Goal: Task Accomplishment & Management: Complete application form

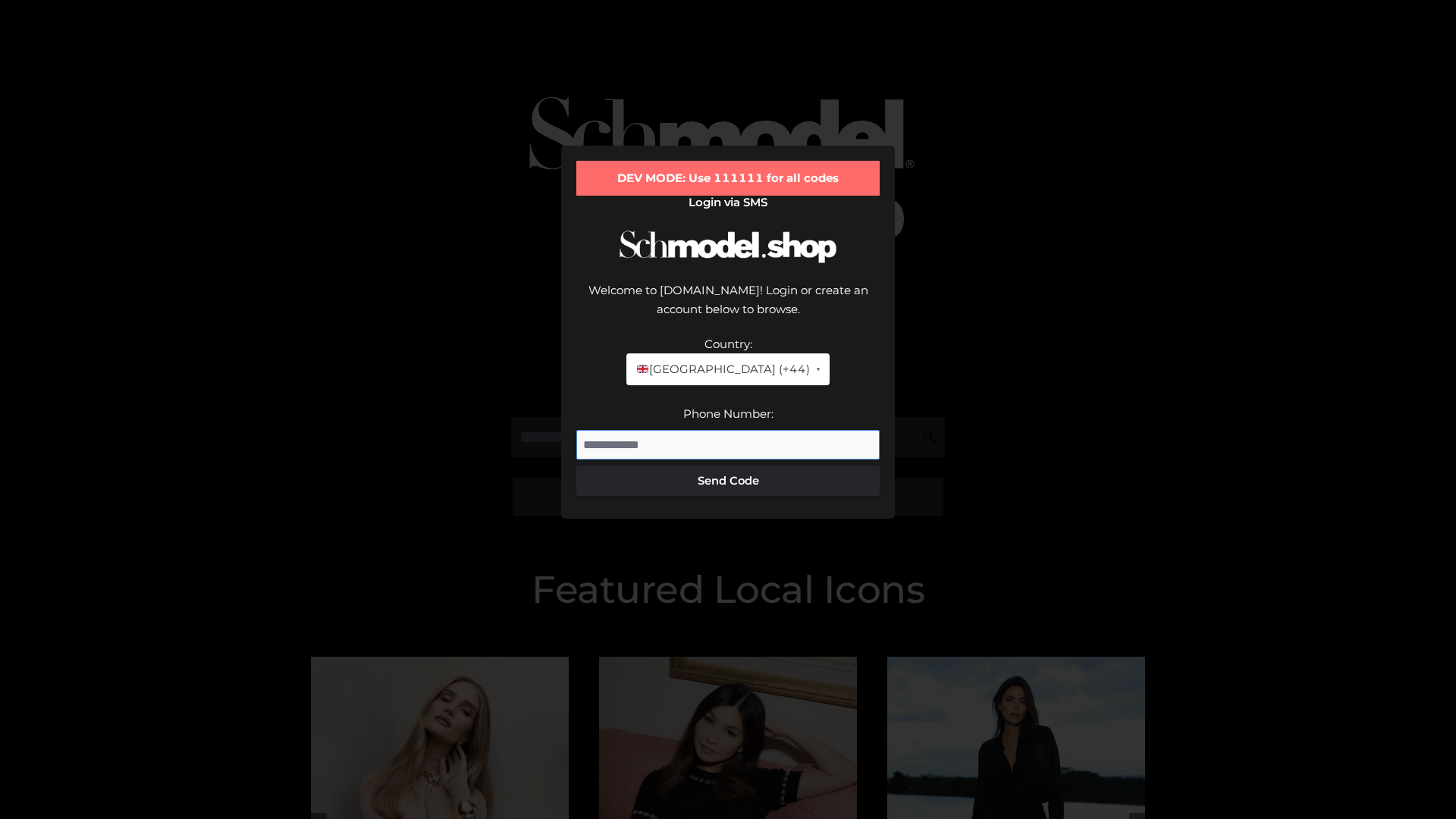
click at [728, 430] on input "Phone Number:" at bounding box center [728, 444] width 304 height 30
type input "**********"
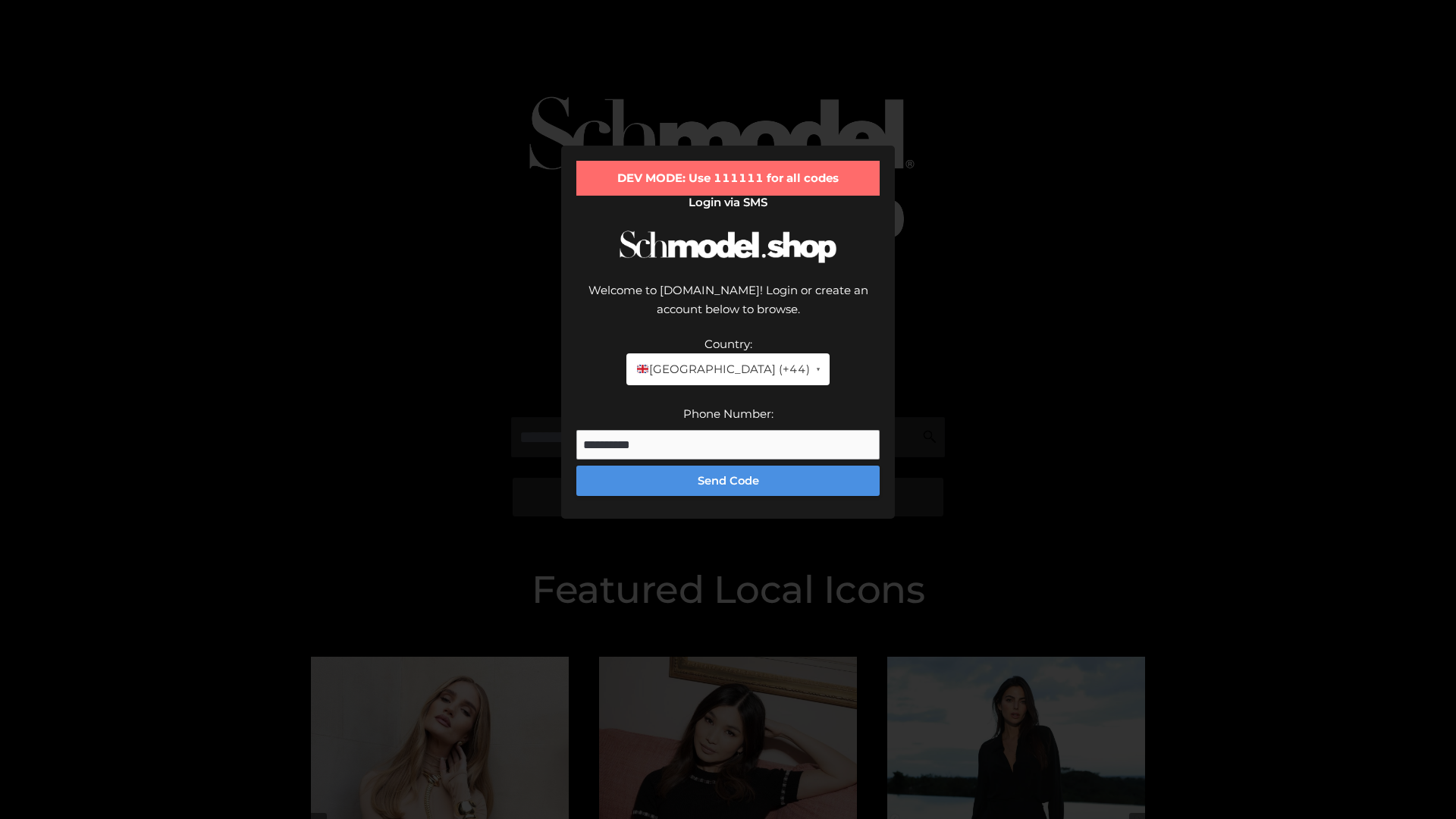
click at [728, 466] on button "Send Code" at bounding box center [728, 480] width 304 height 30
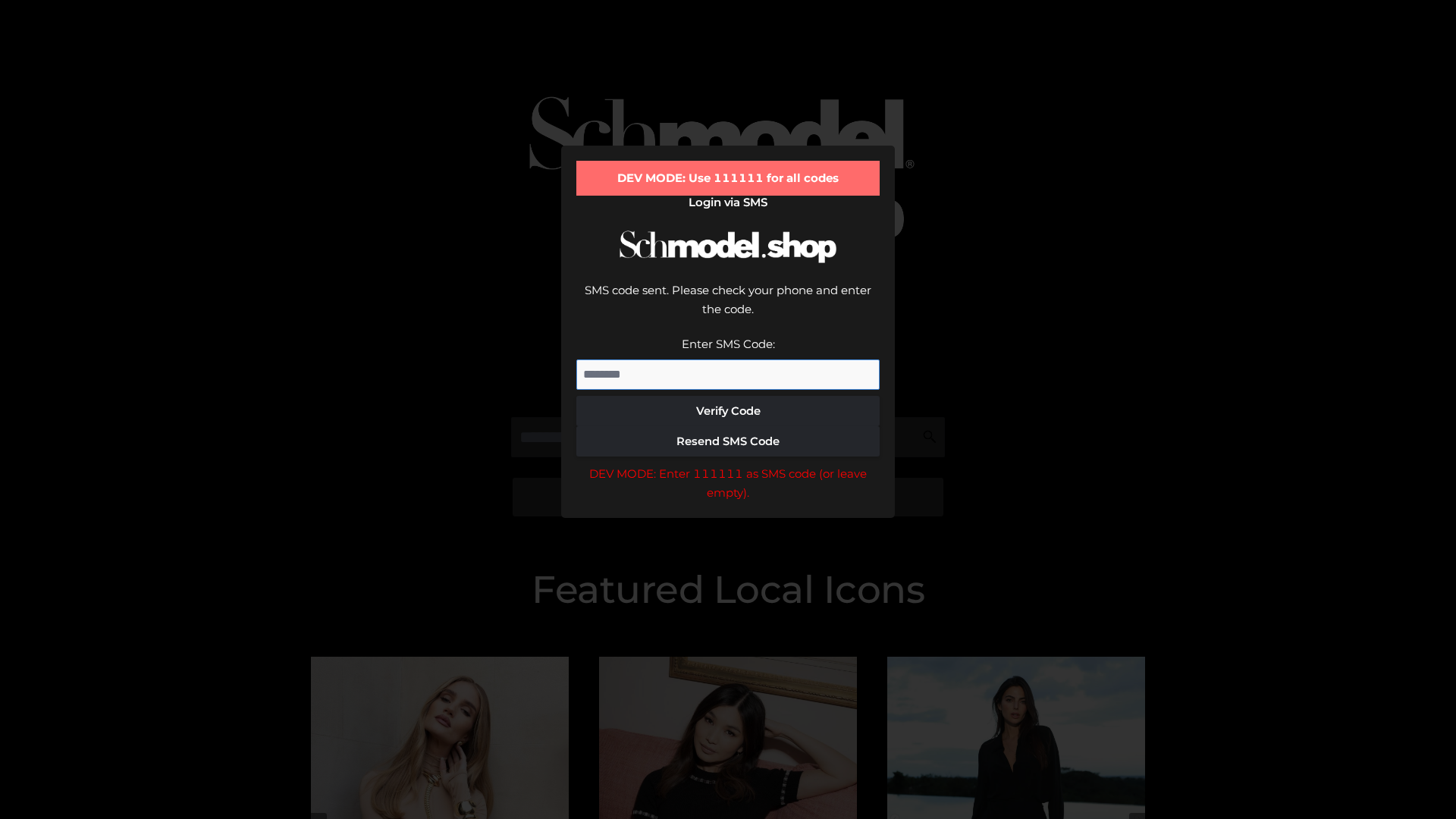
click at [728, 359] on input "Enter SMS Code:" at bounding box center [728, 374] width 304 height 30
type input "******"
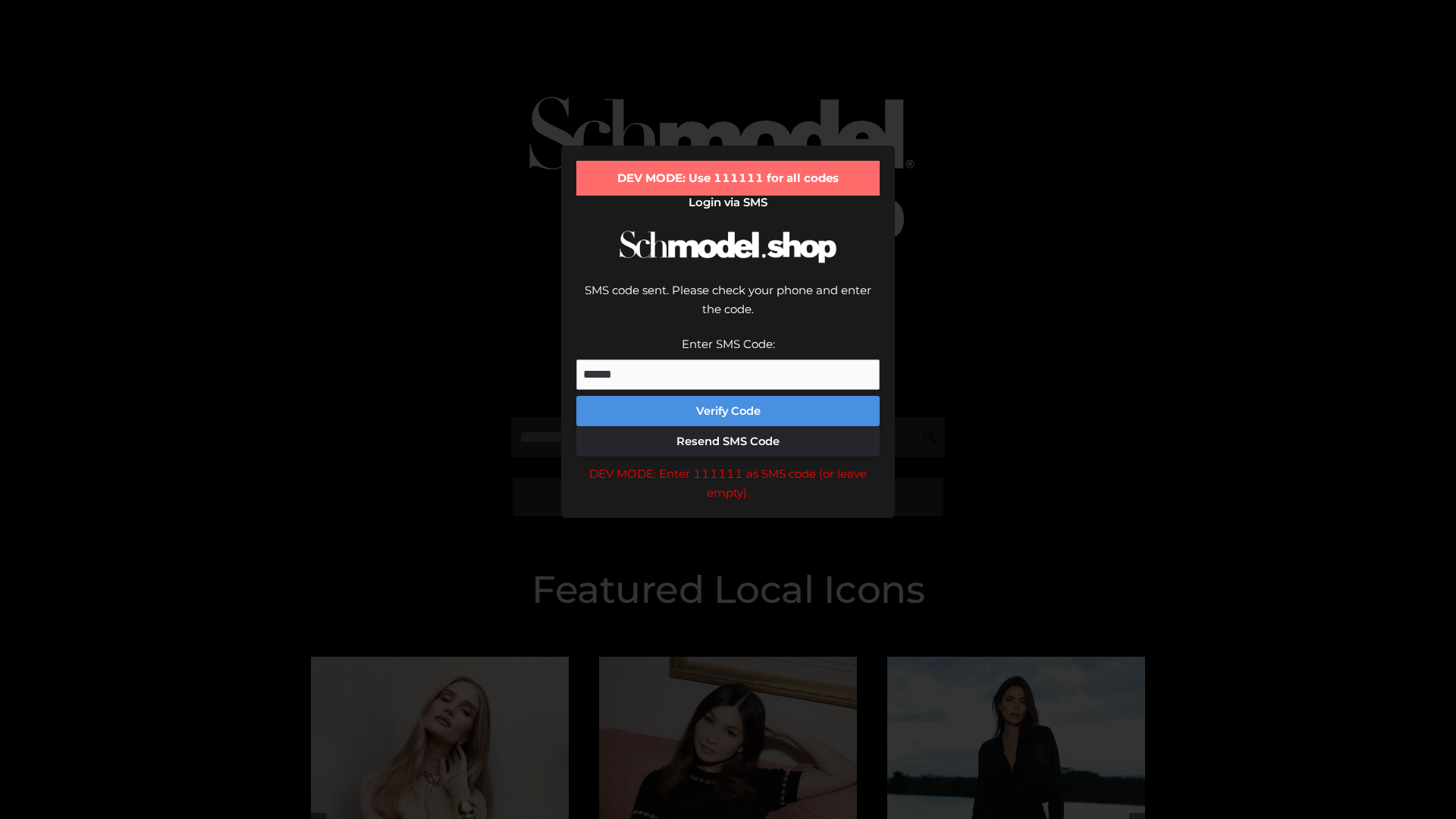
click at [728, 395] on button "Verify Code" at bounding box center [728, 410] width 304 height 30
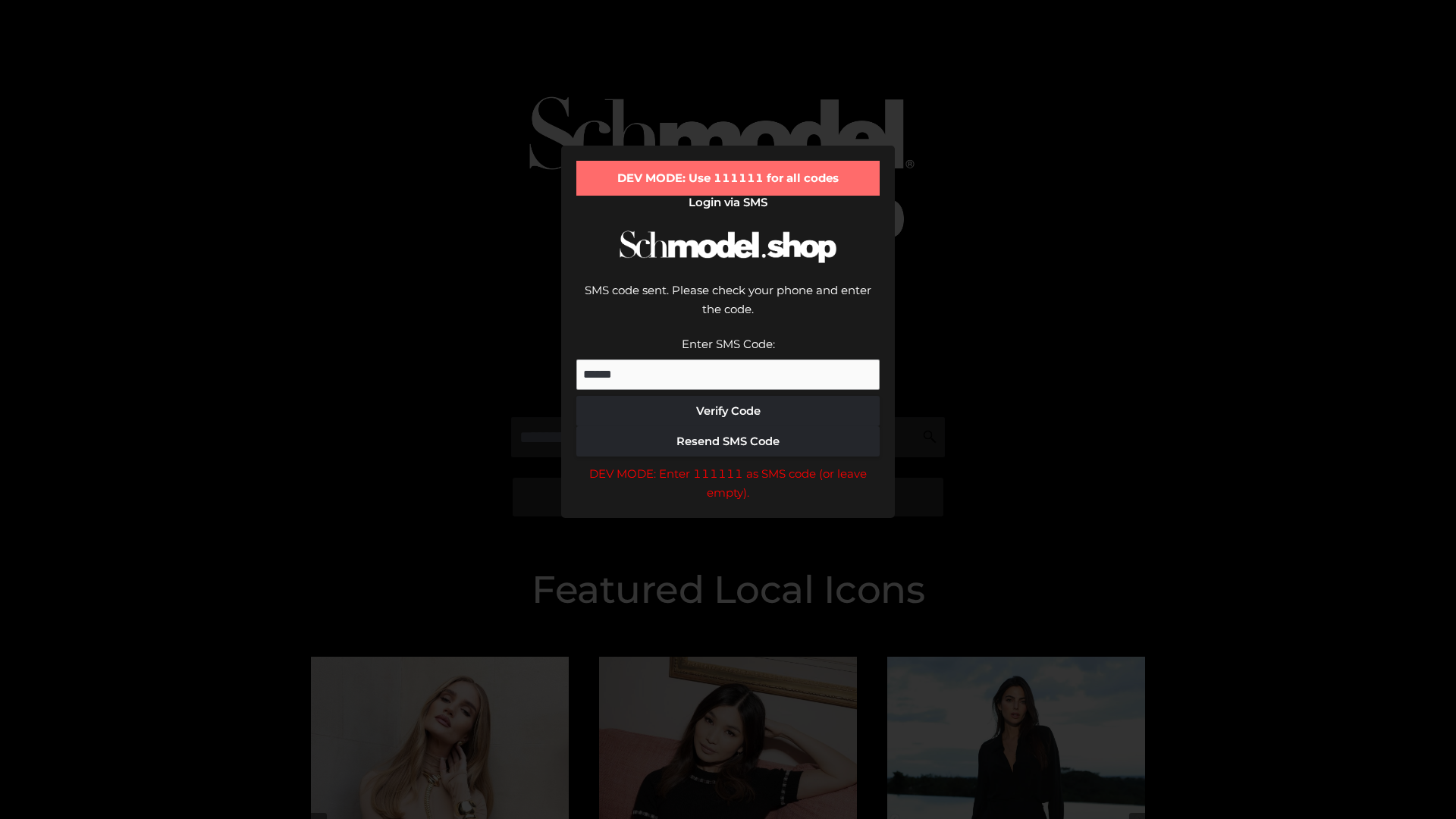
click at [728, 464] on div "DEV MODE: Enter 111111 as SMS code (or leave empty)." at bounding box center [728, 483] width 304 height 39
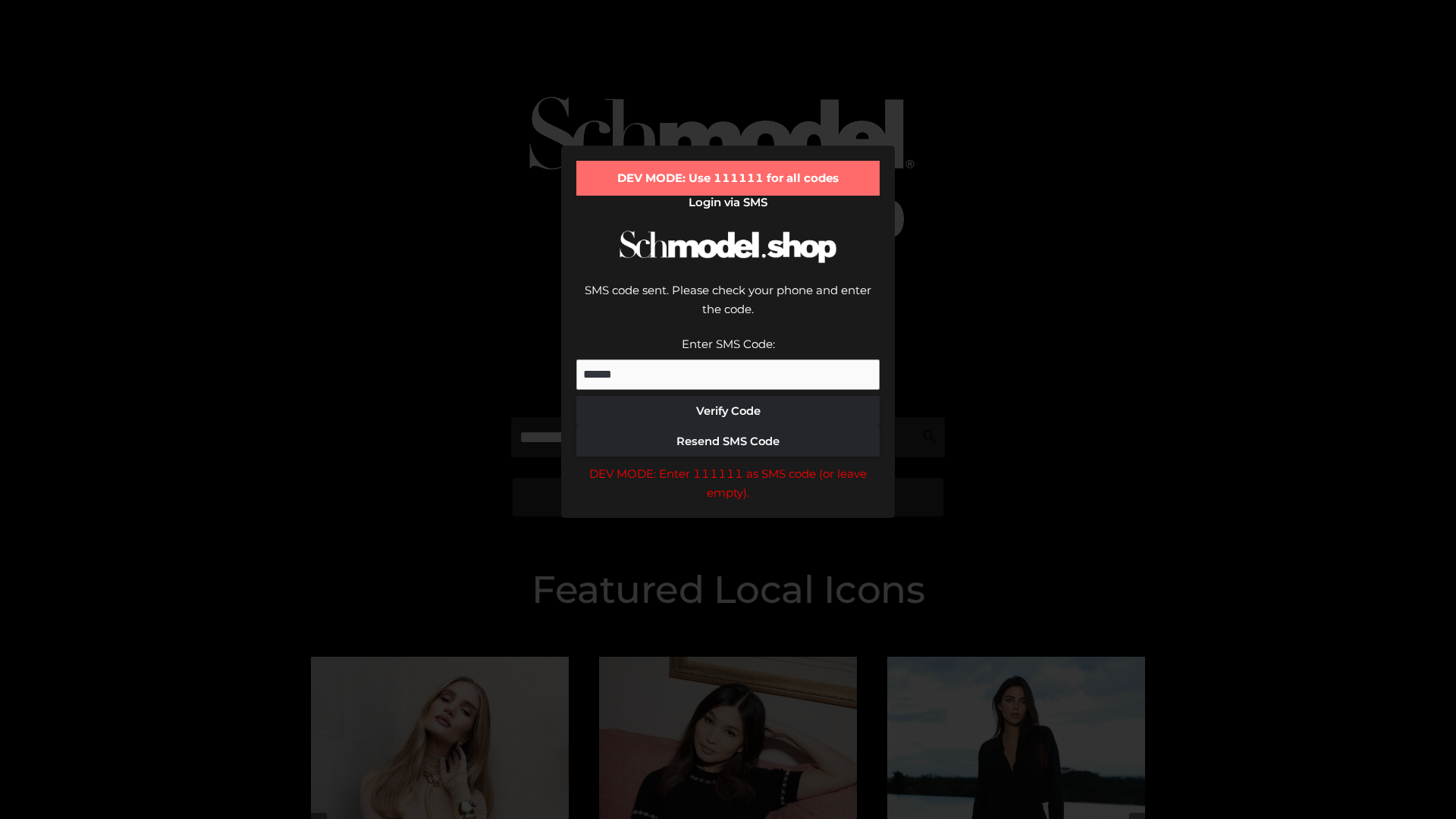
click at [728, 464] on div "DEV MODE: Enter 111111 as SMS code (or leave empty)." at bounding box center [728, 483] width 304 height 39
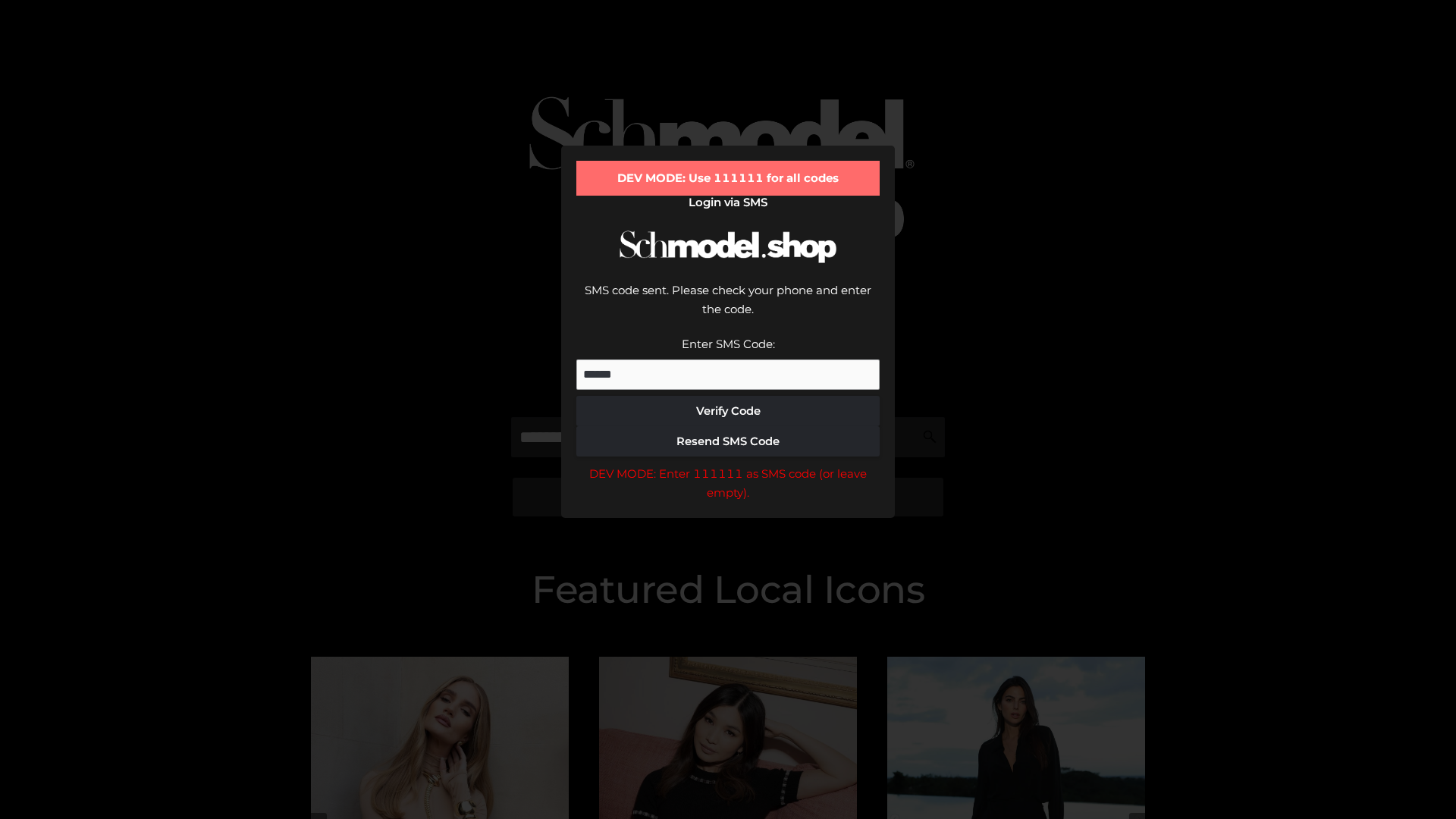
click at [728, 464] on div "DEV MODE: Enter 111111 as SMS code (or leave empty)." at bounding box center [728, 483] width 304 height 39
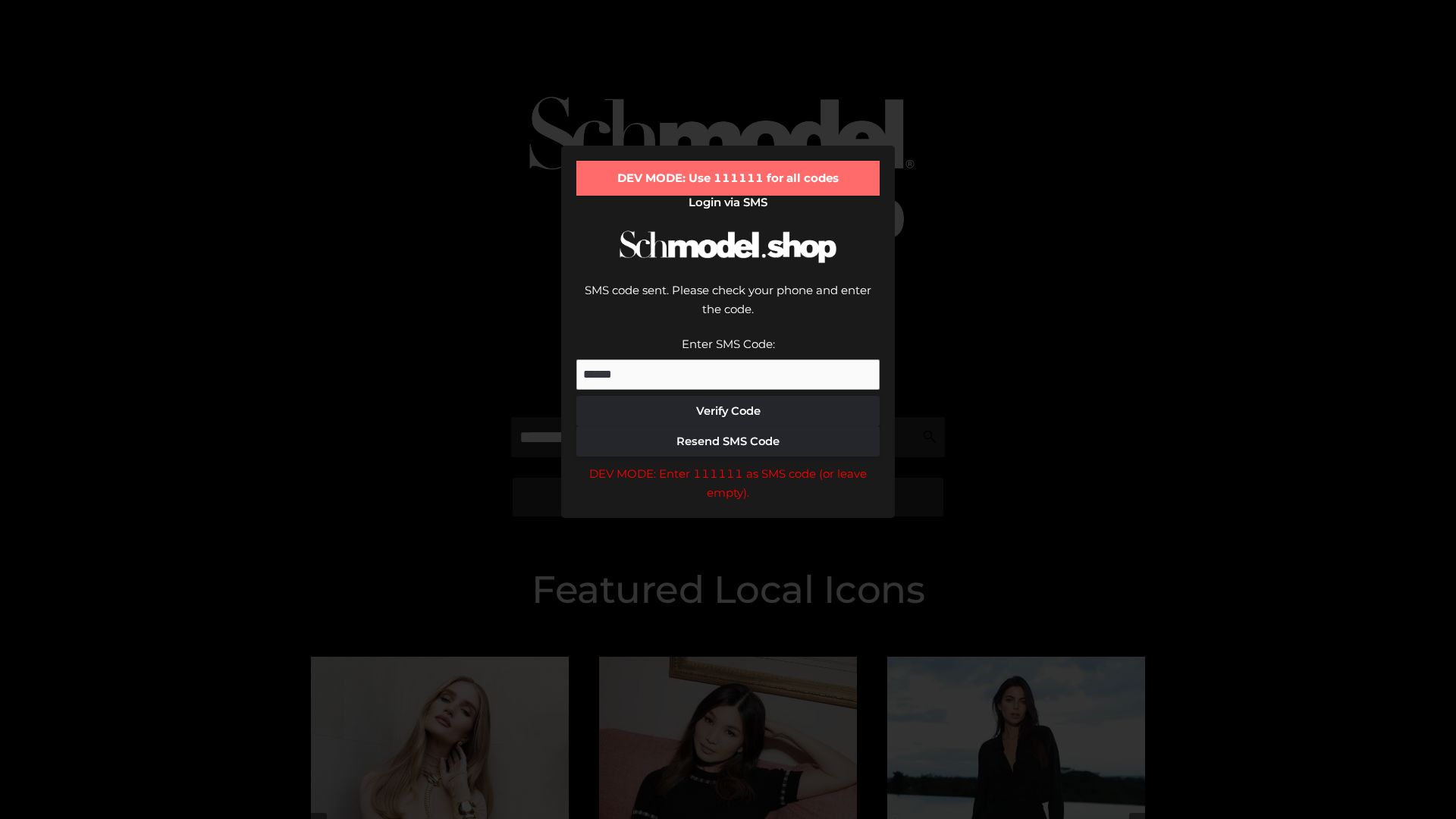
click at [728, 464] on div "DEV MODE: Enter 111111 as SMS code (or leave empty)." at bounding box center [728, 483] width 304 height 39
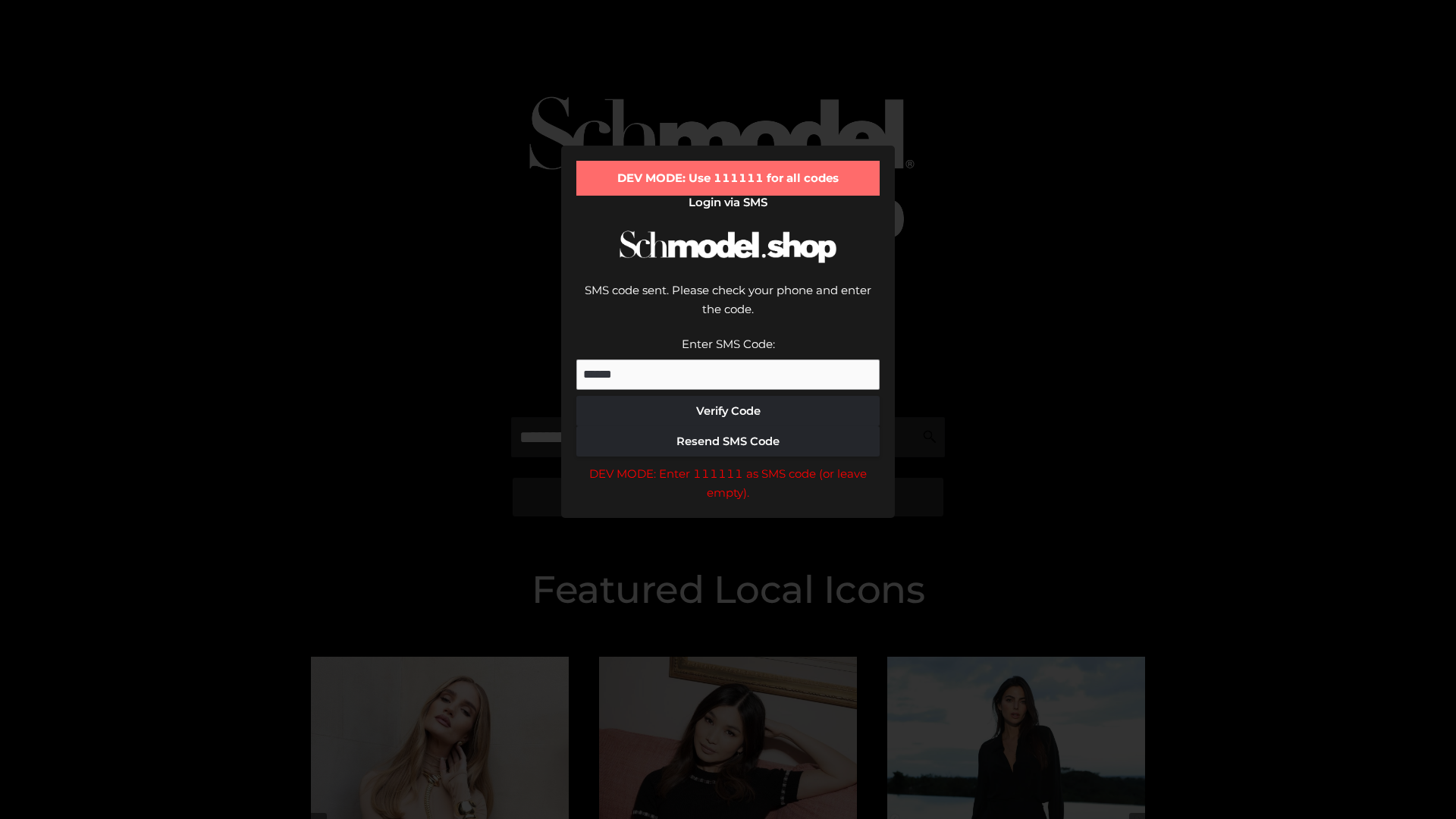
click at [728, 464] on div "DEV MODE: Enter 111111 as SMS code (or leave empty)." at bounding box center [728, 483] width 304 height 39
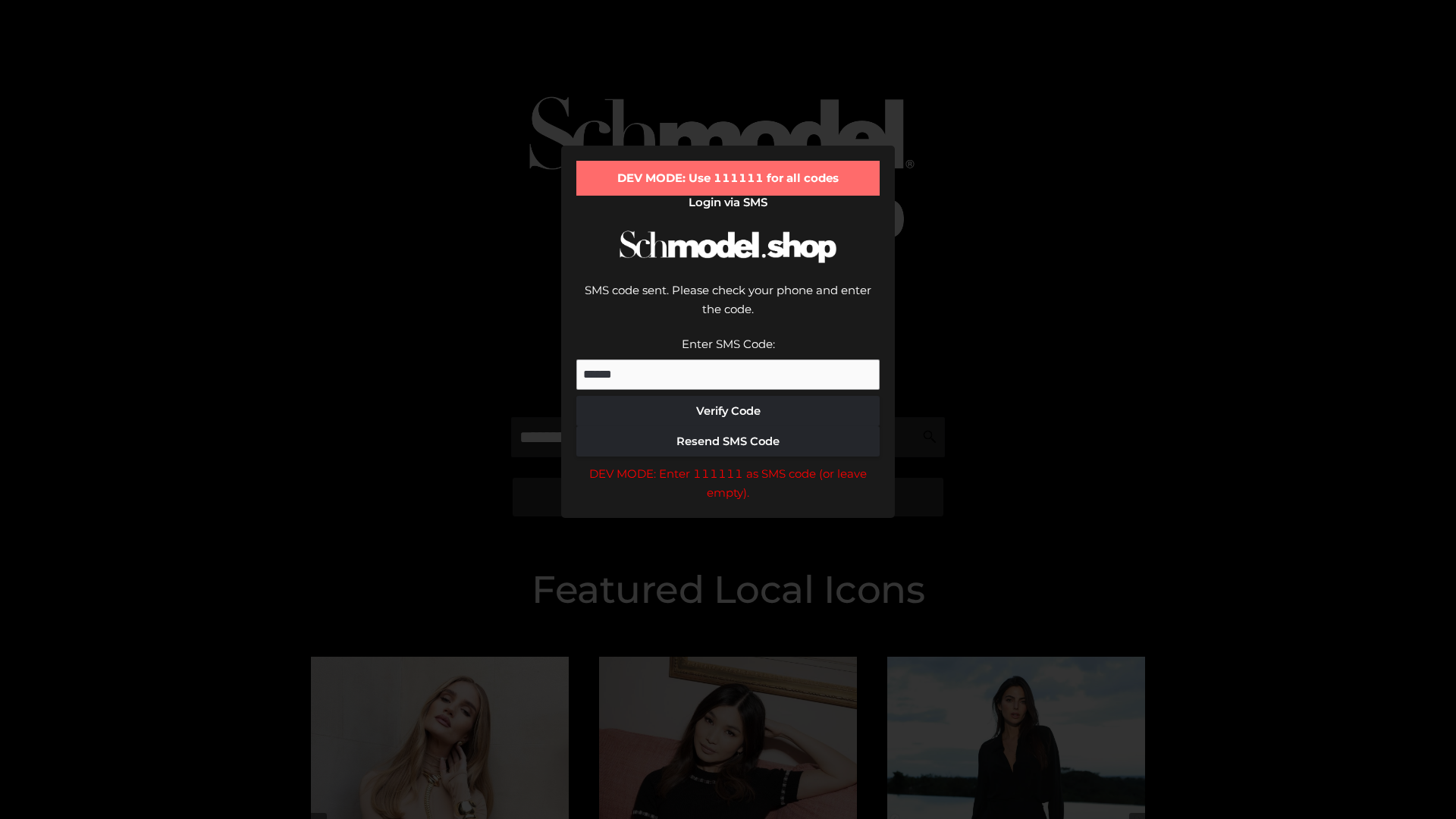
click at [728, 464] on div "DEV MODE: Enter 111111 as SMS code (or leave empty)." at bounding box center [728, 483] width 304 height 39
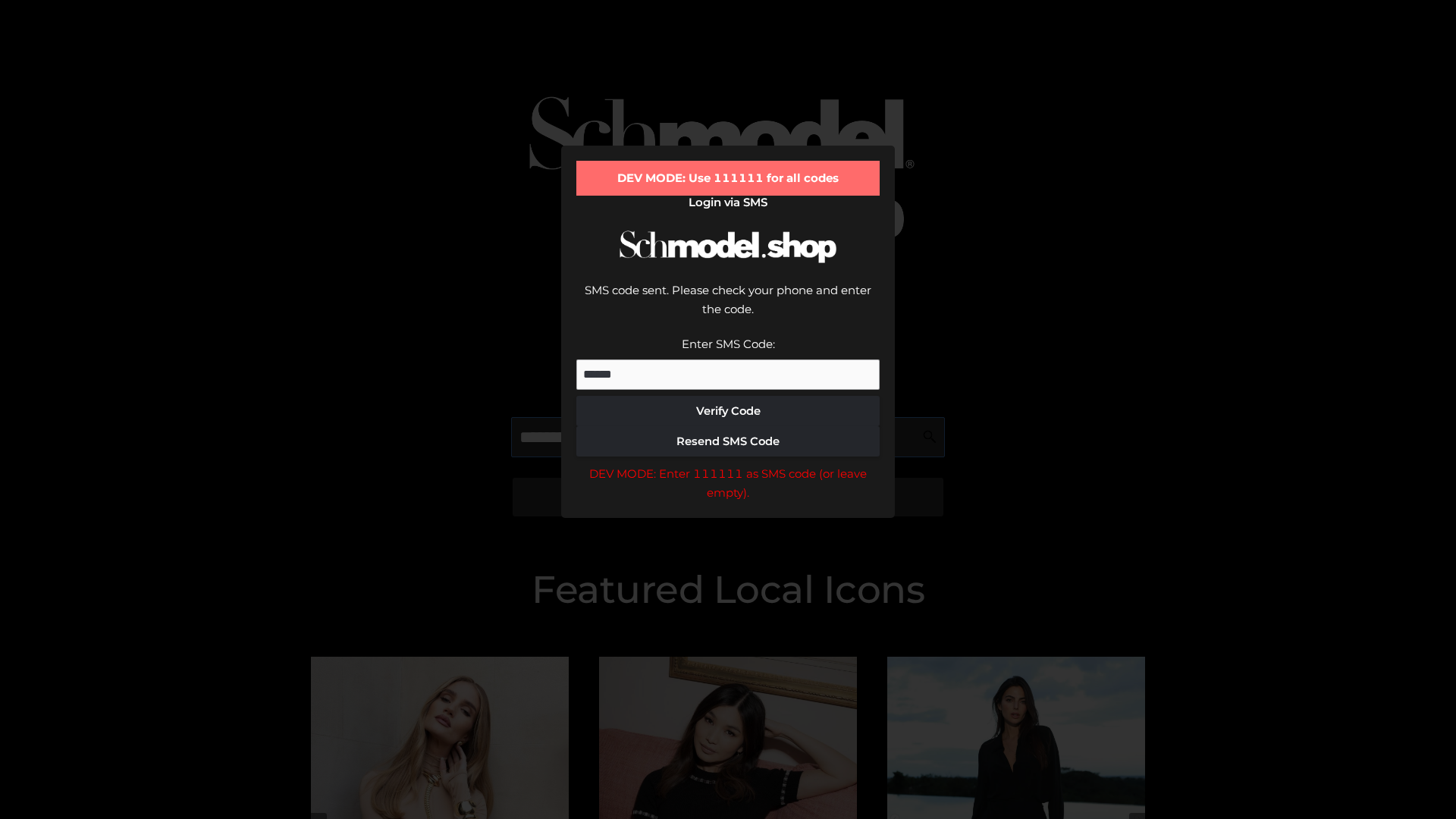
scroll to position [0, 78]
click at [728, 464] on div "DEV MODE: Enter 111111 as SMS code (or leave empty)." at bounding box center [728, 483] width 304 height 39
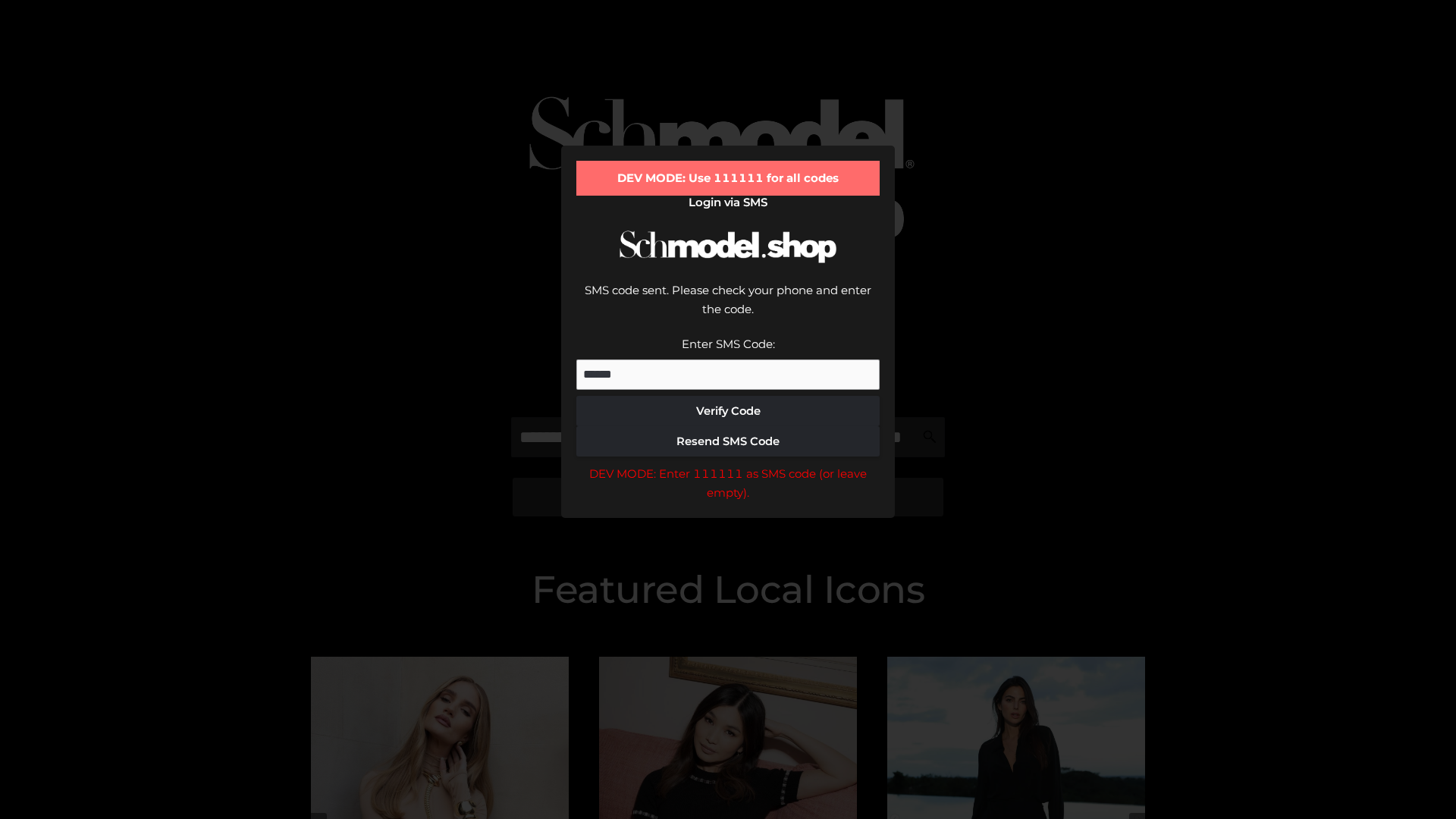
click at [728, 464] on div "DEV MODE: Enter 111111 as SMS code (or leave empty)." at bounding box center [728, 483] width 304 height 39
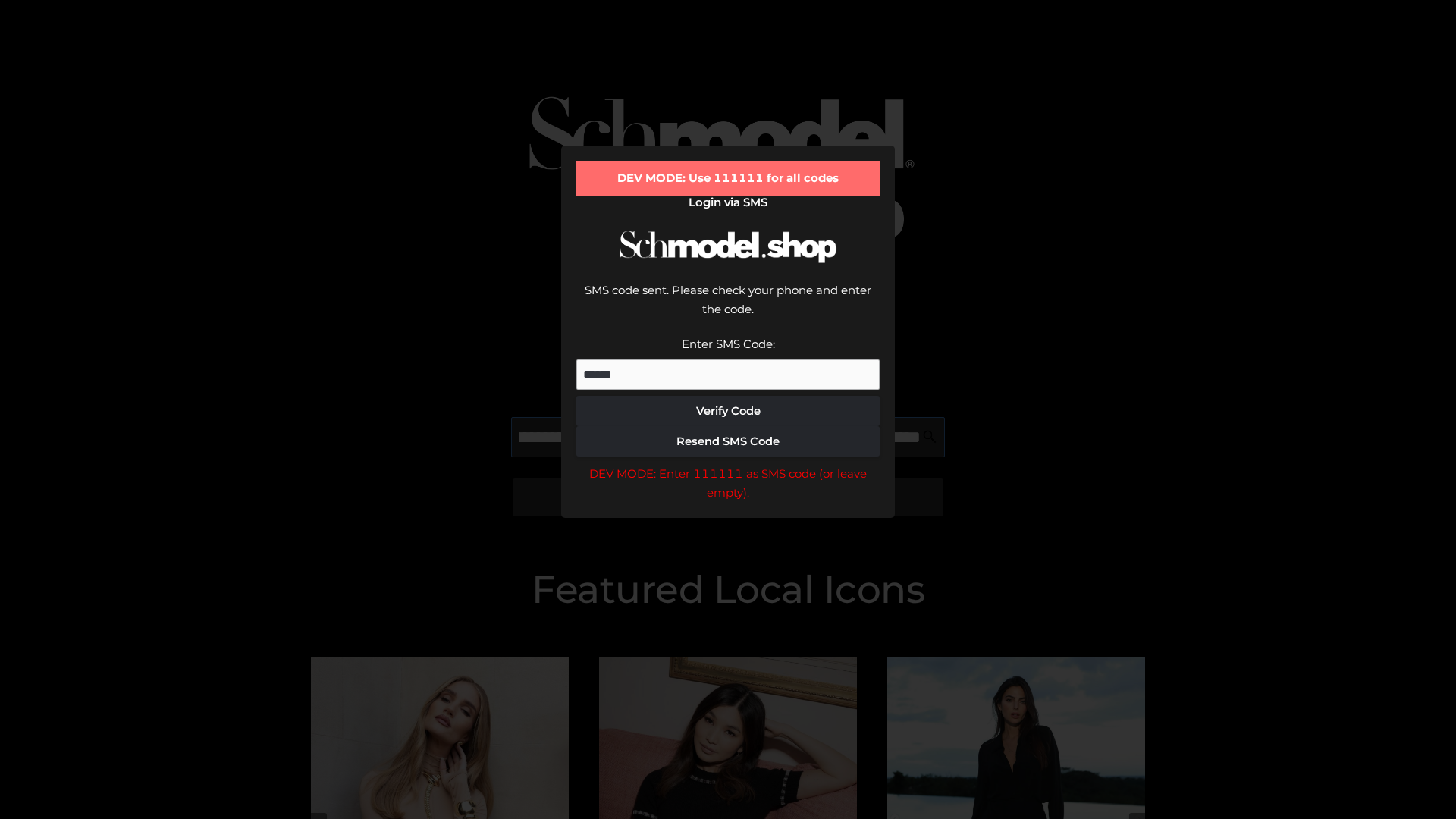
scroll to position [0, 165]
click at [728, 464] on div "DEV MODE: Enter 111111 as SMS code (or leave empty)." at bounding box center [728, 483] width 304 height 39
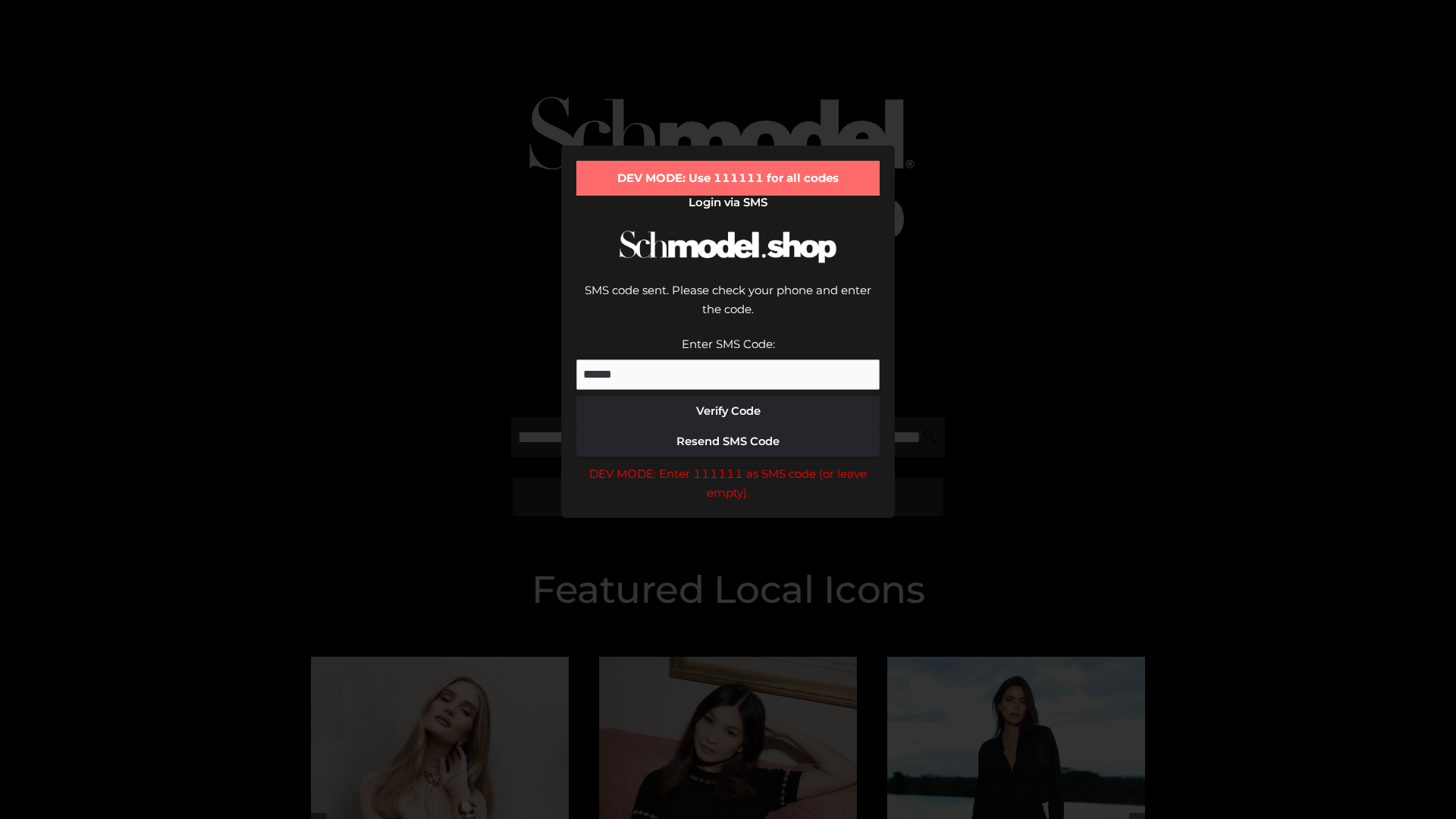
click at [728, 464] on div "DEV MODE: Enter 111111 as SMS code (or leave empty)." at bounding box center [728, 483] width 304 height 39
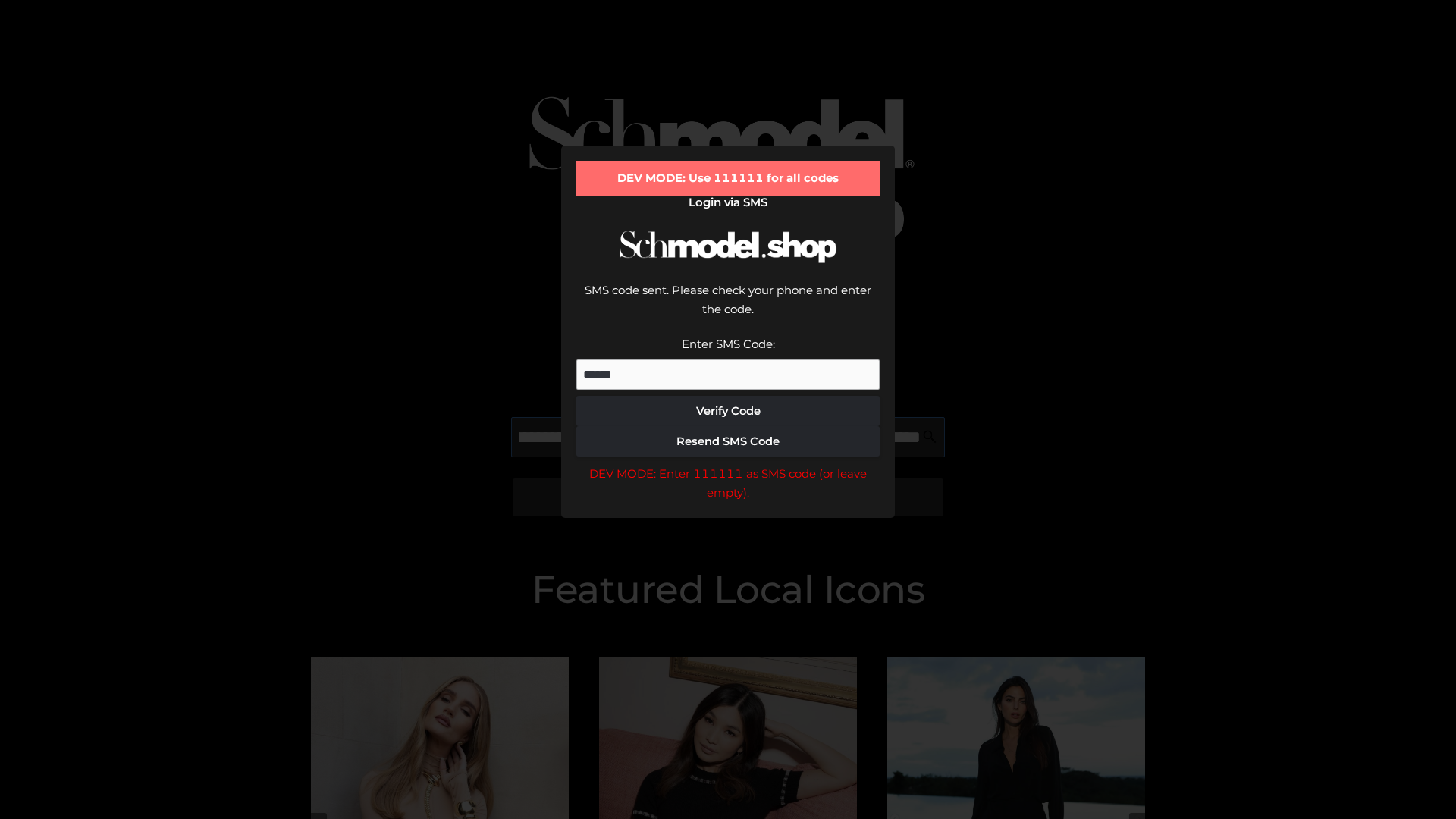
scroll to position [0, 257]
click at [728, 464] on div "DEV MODE: Enter 111111 as SMS code (or leave empty)." at bounding box center [728, 483] width 304 height 39
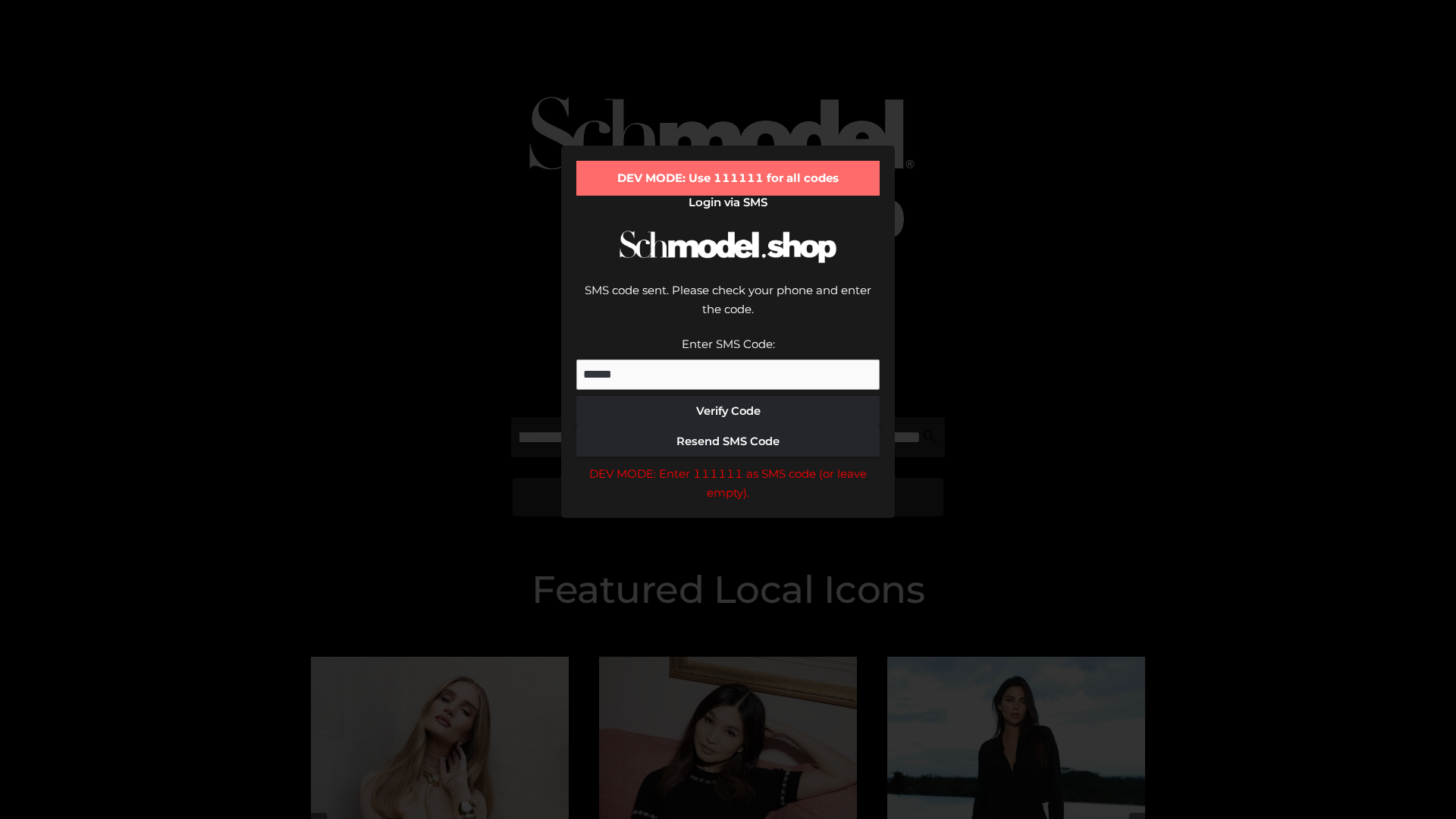
click at [728, 464] on div "DEV MODE: Enter 111111 as SMS code (or leave empty)." at bounding box center [728, 483] width 304 height 39
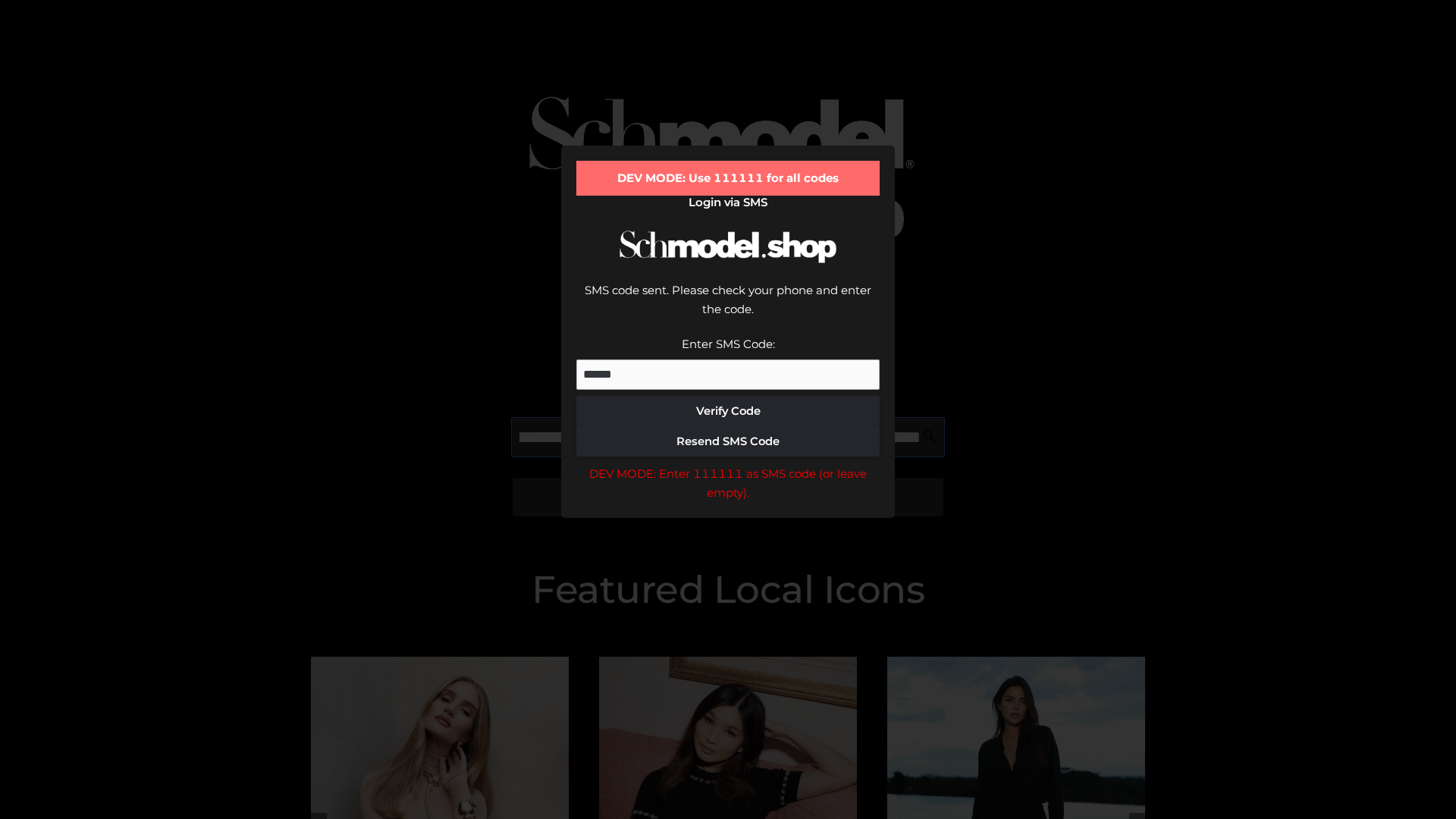
scroll to position [0, 353]
click at [728, 464] on div "DEV MODE: Enter 111111 as SMS code (or leave empty)." at bounding box center [728, 483] width 304 height 39
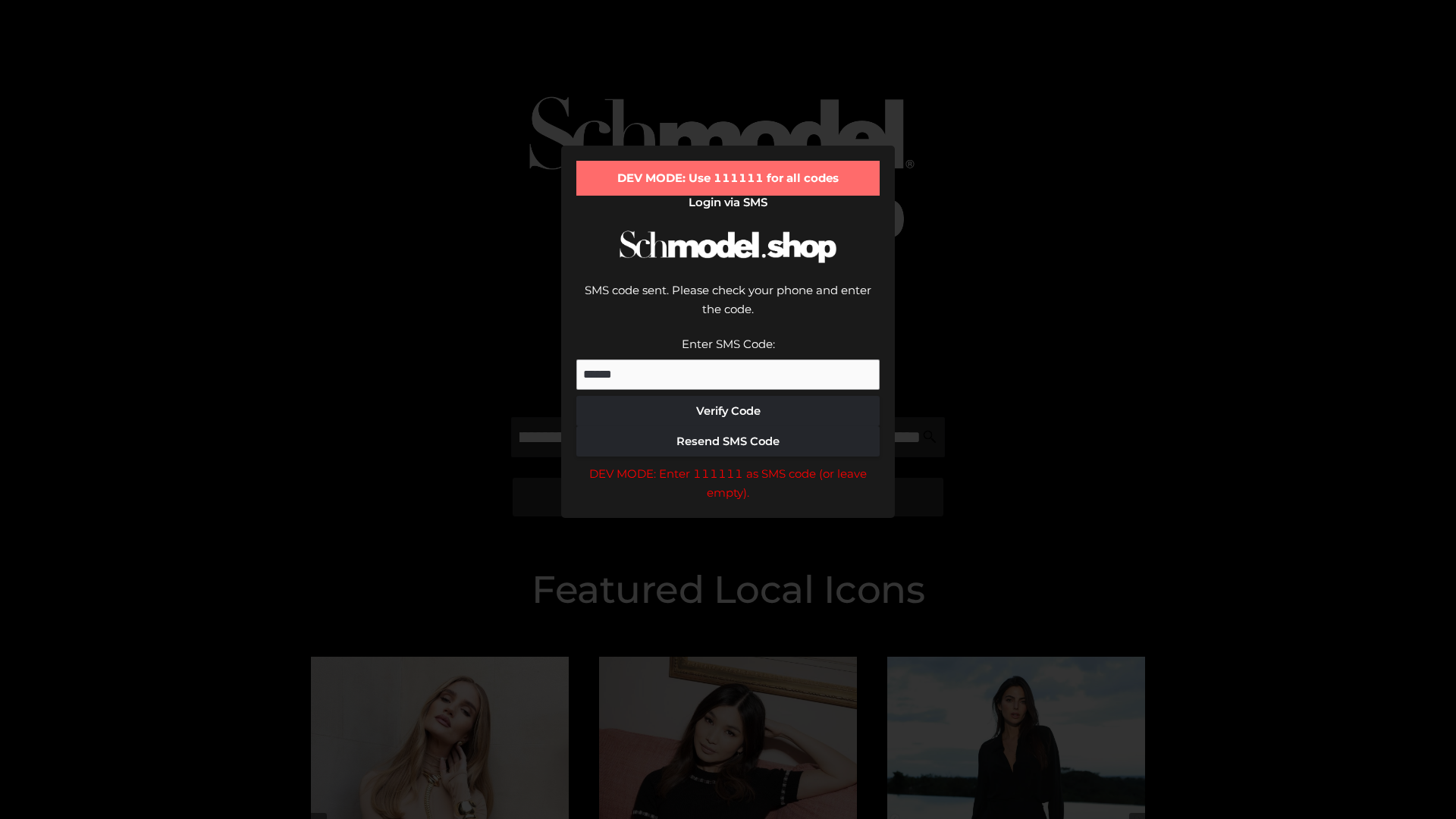
click at [728, 464] on div "DEV MODE: Enter 111111 as SMS code (or leave empty)." at bounding box center [728, 483] width 304 height 39
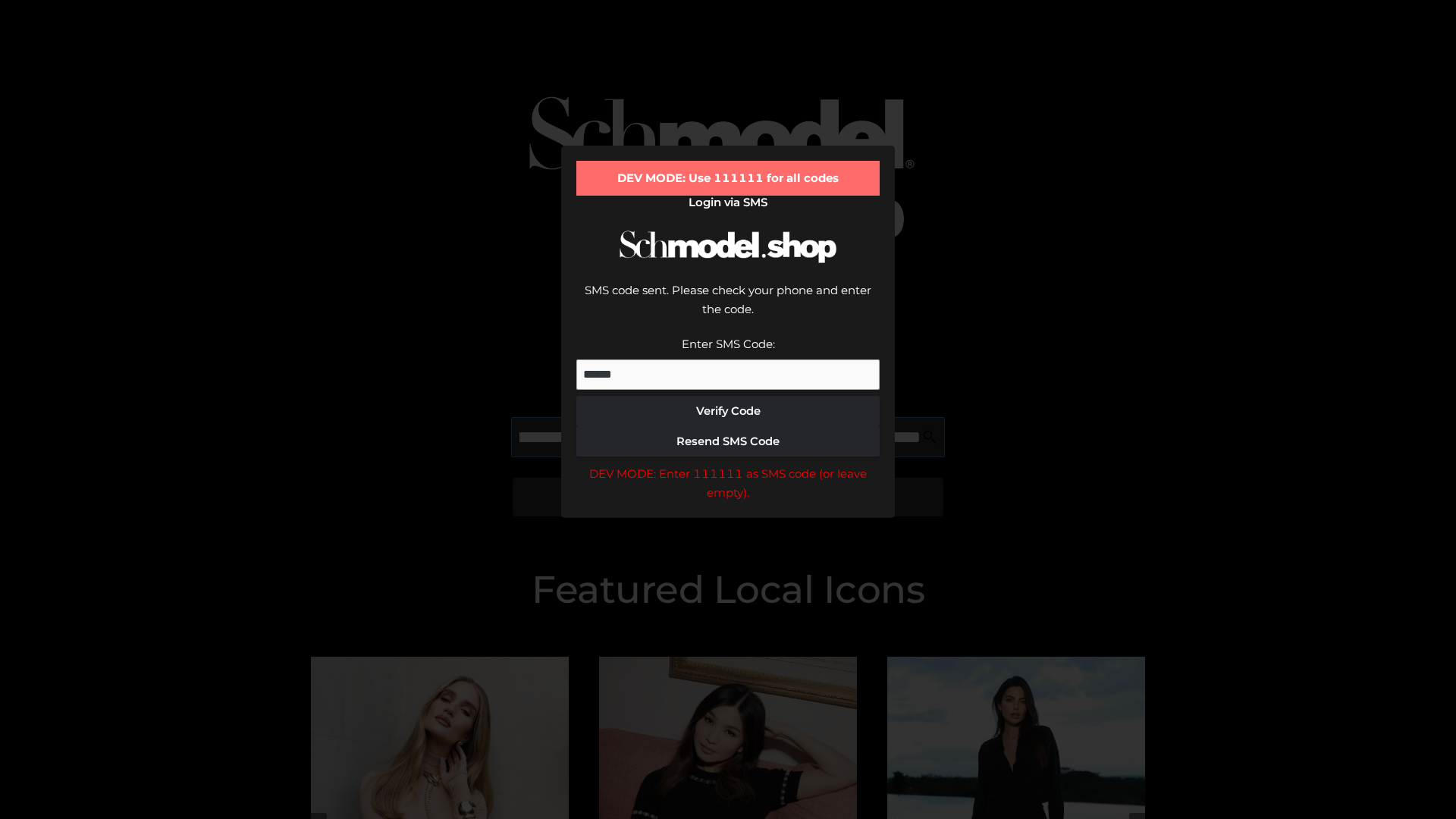
scroll to position [0, 439]
click at [728, 464] on div "DEV MODE: Enter 111111 as SMS code (or leave empty)." at bounding box center [728, 483] width 304 height 39
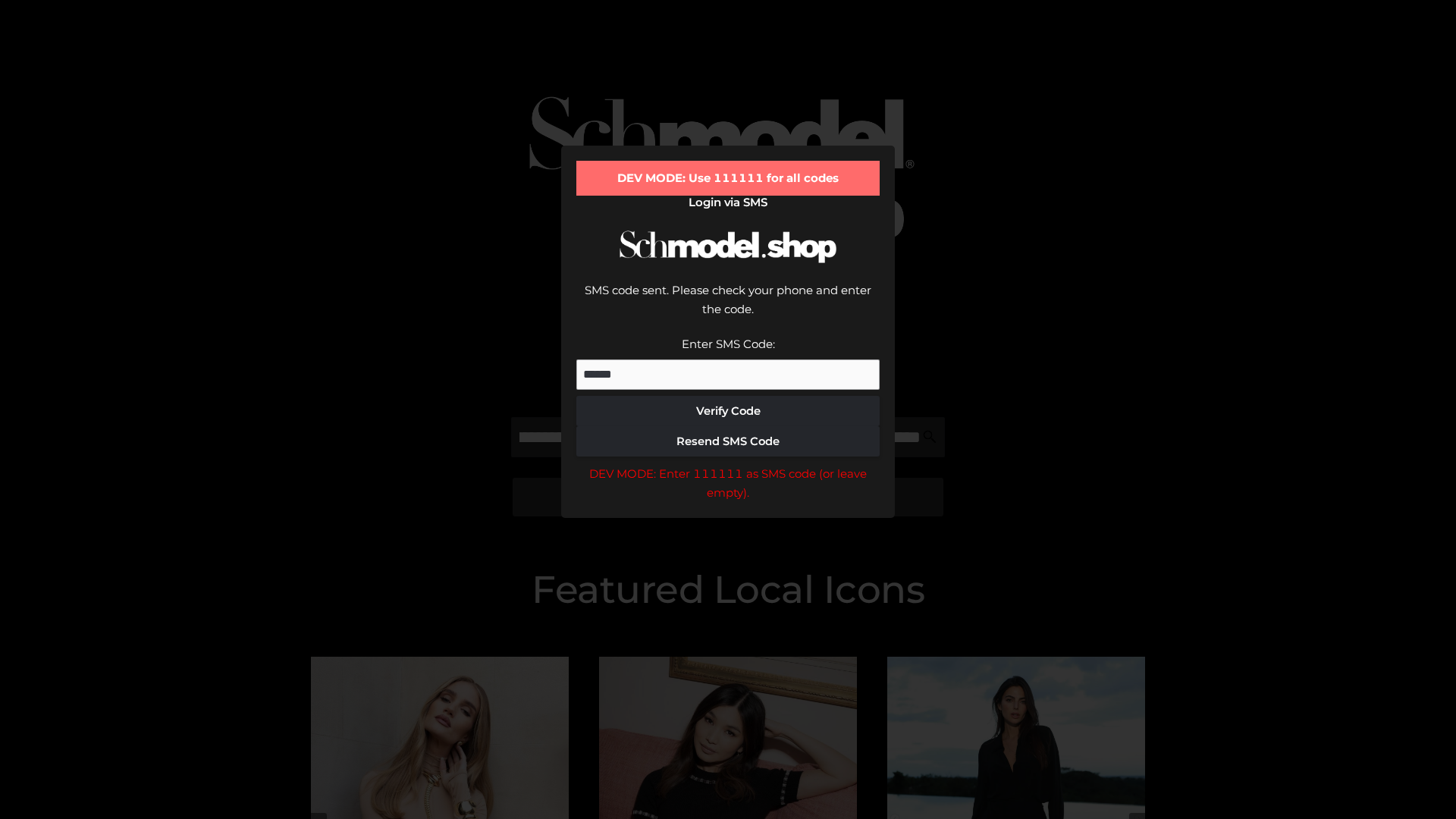
click at [728, 464] on div "DEV MODE: Enter 111111 as SMS code (or leave empty)." at bounding box center [728, 483] width 304 height 39
type input "**********"
click at [728, 464] on div "DEV MODE: Enter 111111 as SMS code (or leave empty)." at bounding box center [728, 483] width 304 height 39
